Goal: Information Seeking & Learning: Learn about a topic

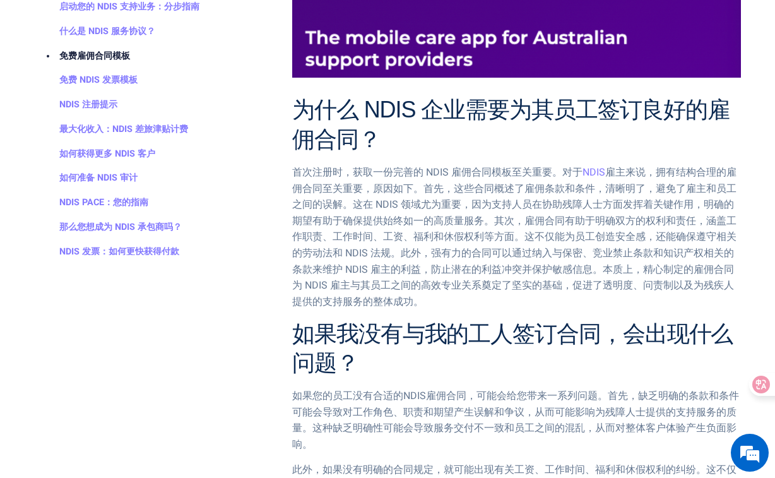
scroll to position [757, 0]
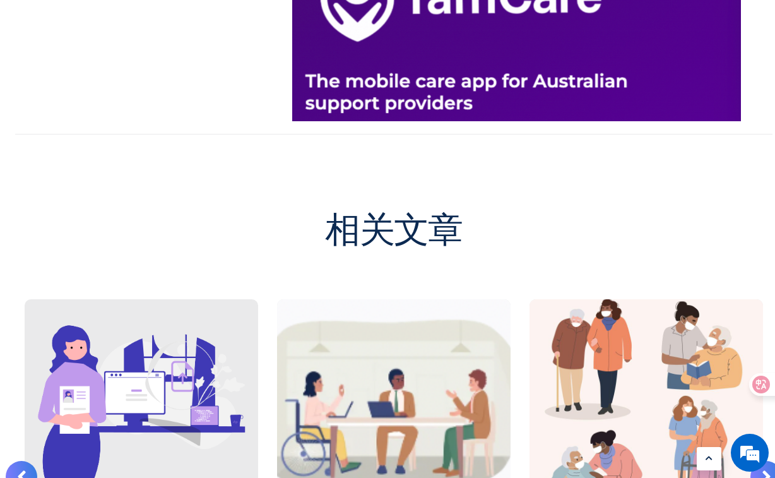
scroll to position [1262, 0]
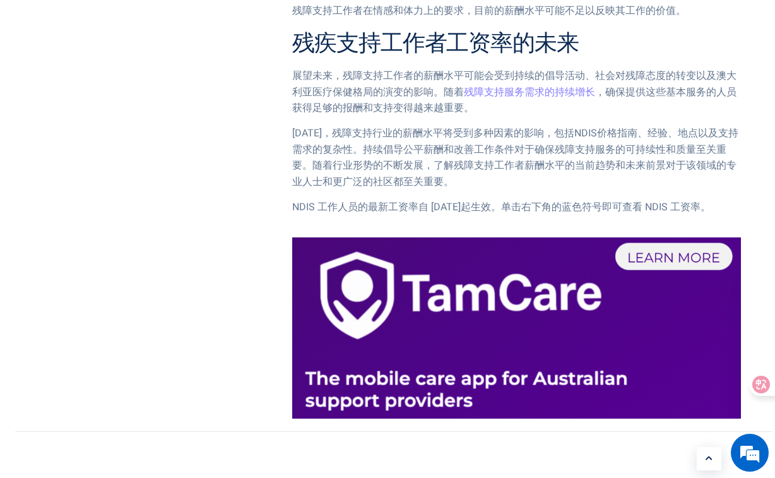
click at [656, 273] on img at bounding box center [516, 327] width 449 height 181
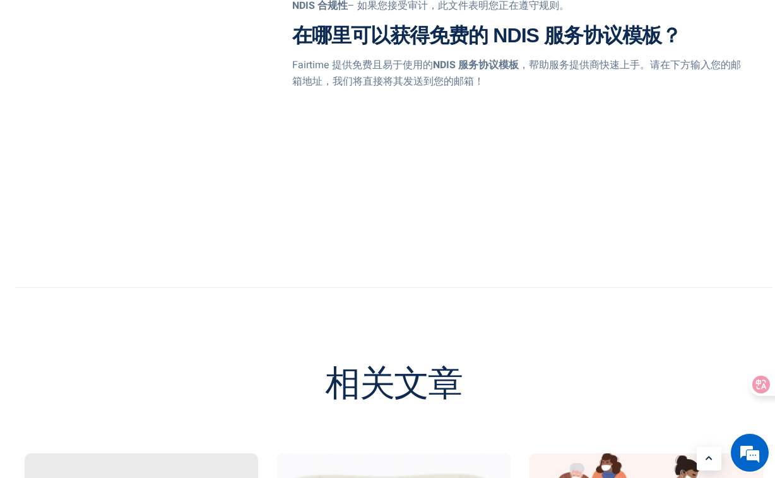
scroll to position [1465, 0]
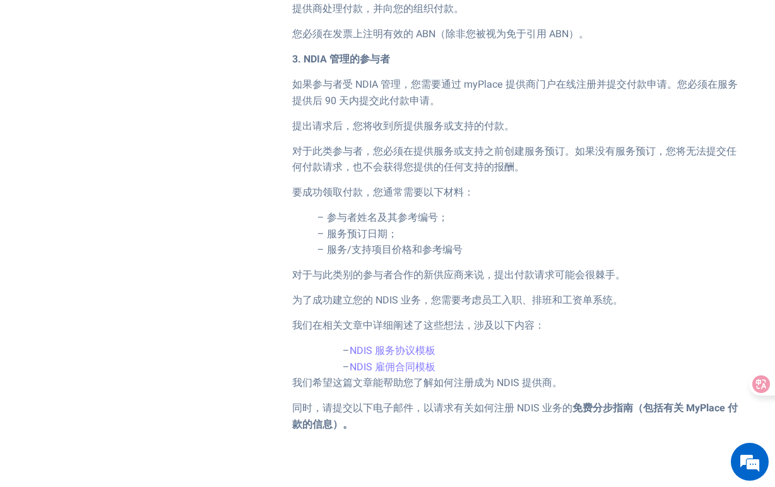
scroll to position [2222, 0]
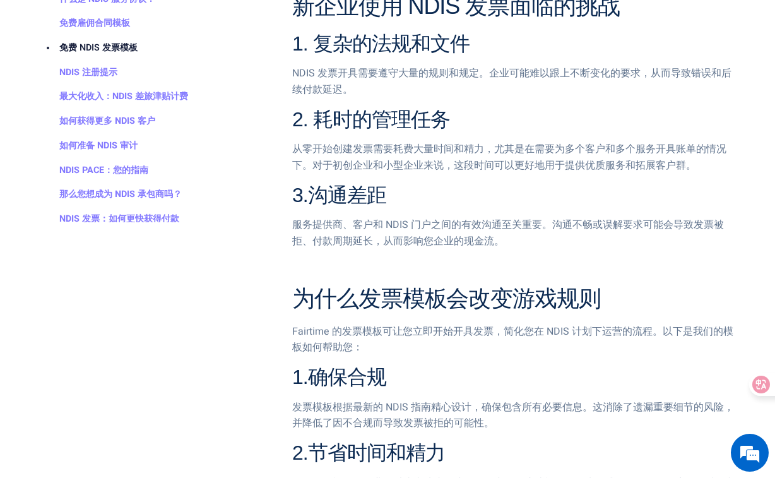
scroll to position [820, 0]
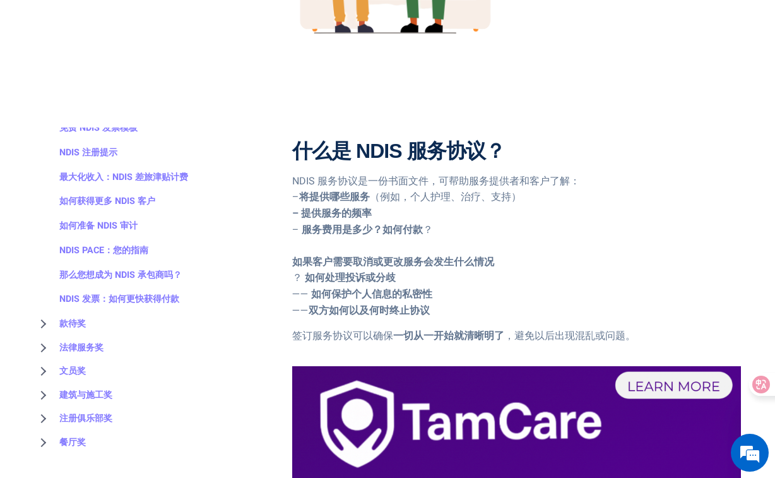
scroll to position [224, 0]
